Goal: Find specific page/section: Find specific page/section

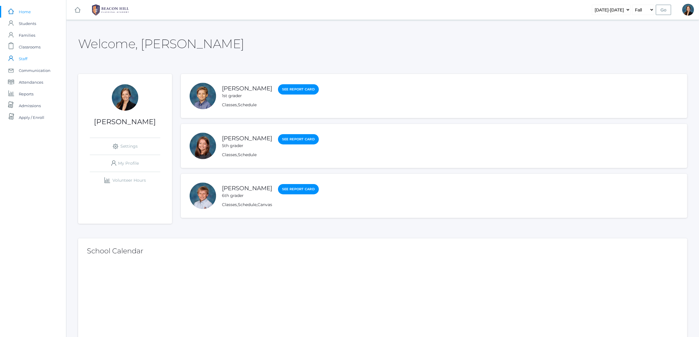
click at [21, 60] on span "Staff" at bounding box center [23, 59] width 9 height 12
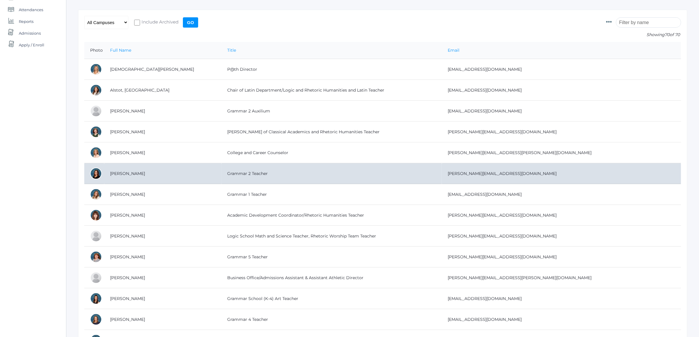
scroll to position [73, 0]
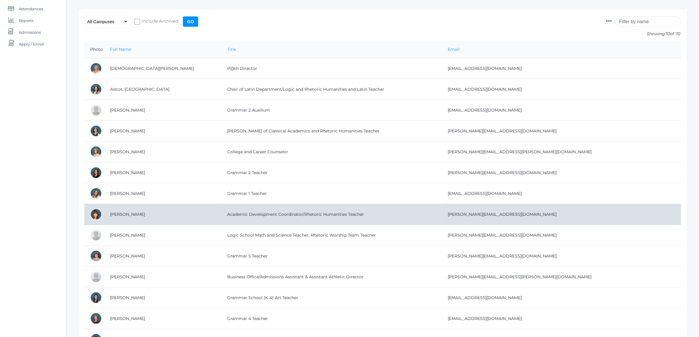
click at [112, 215] on td "[PERSON_NAME]" at bounding box center [162, 214] width 117 height 21
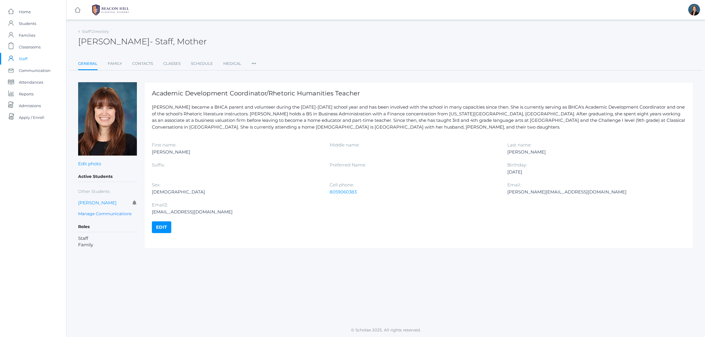
click at [346, 202] on div "First name: Ruth Middle name: Last name: Barone Suffix: Preferred Name: Birthda…" at bounding box center [419, 182] width 534 height 80
